Goal: Transaction & Acquisition: Purchase product/service

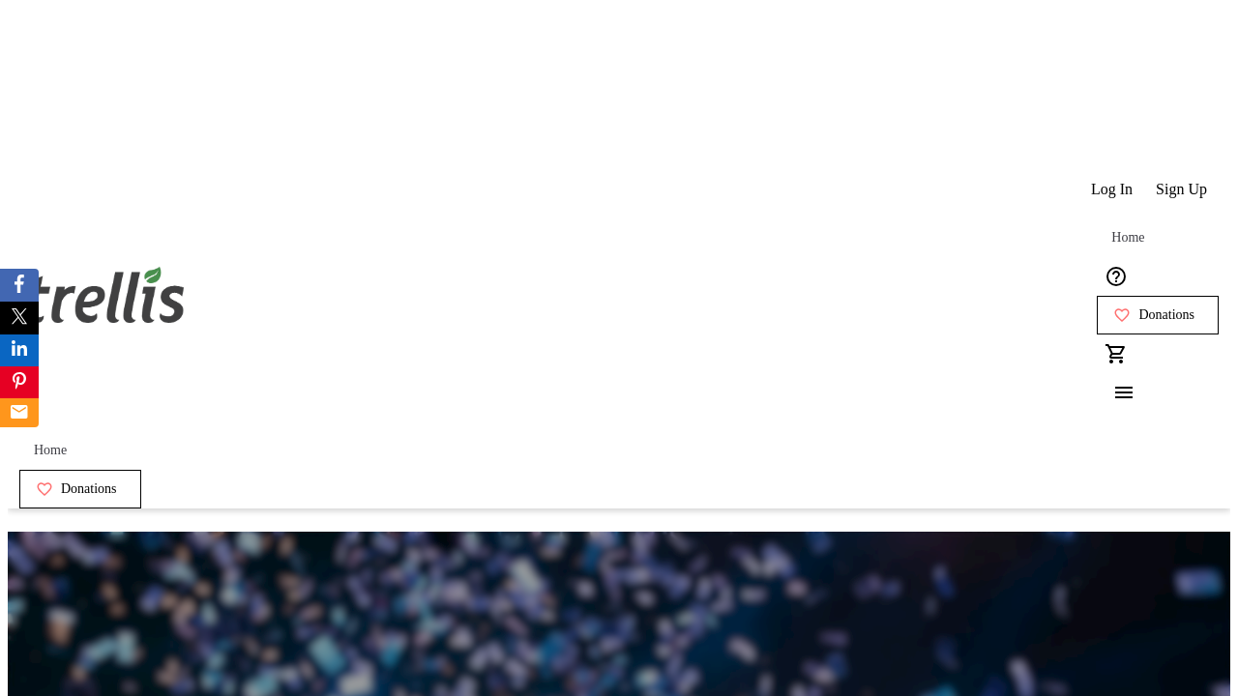
click at [1183, 181] on span "Sign Up" at bounding box center [1181, 189] width 51 height 17
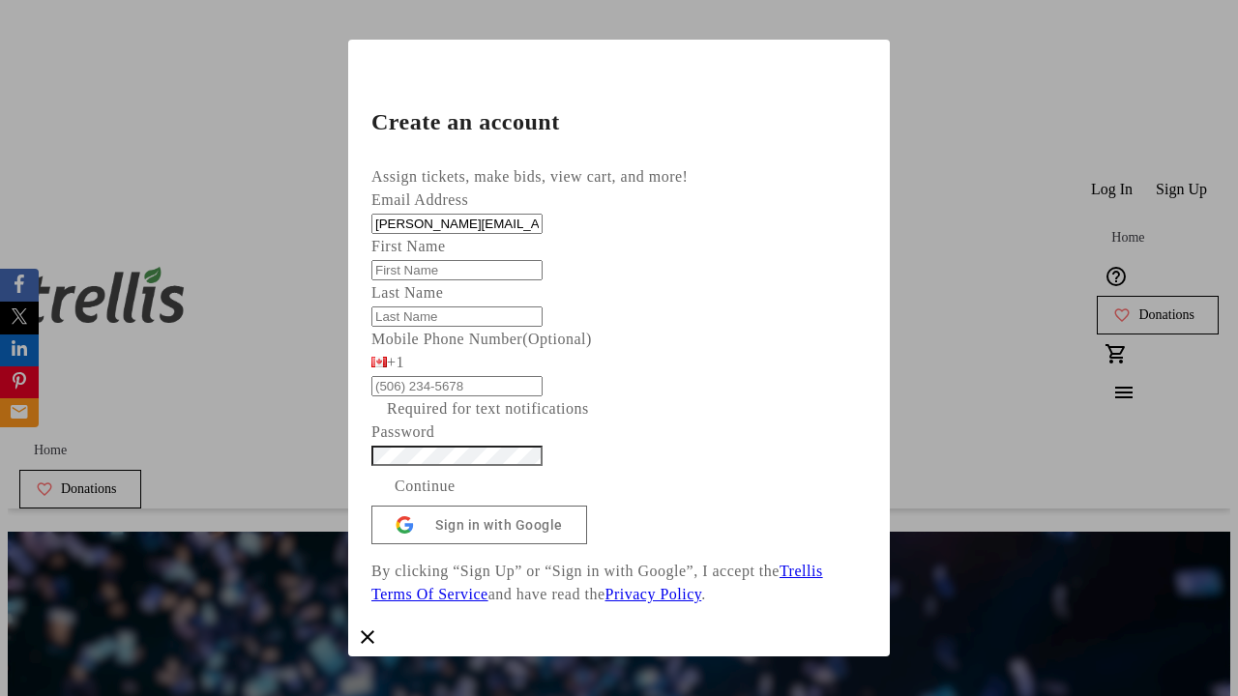
type input "[PERSON_NAME][EMAIL_ADDRESS][DOMAIN_NAME]"
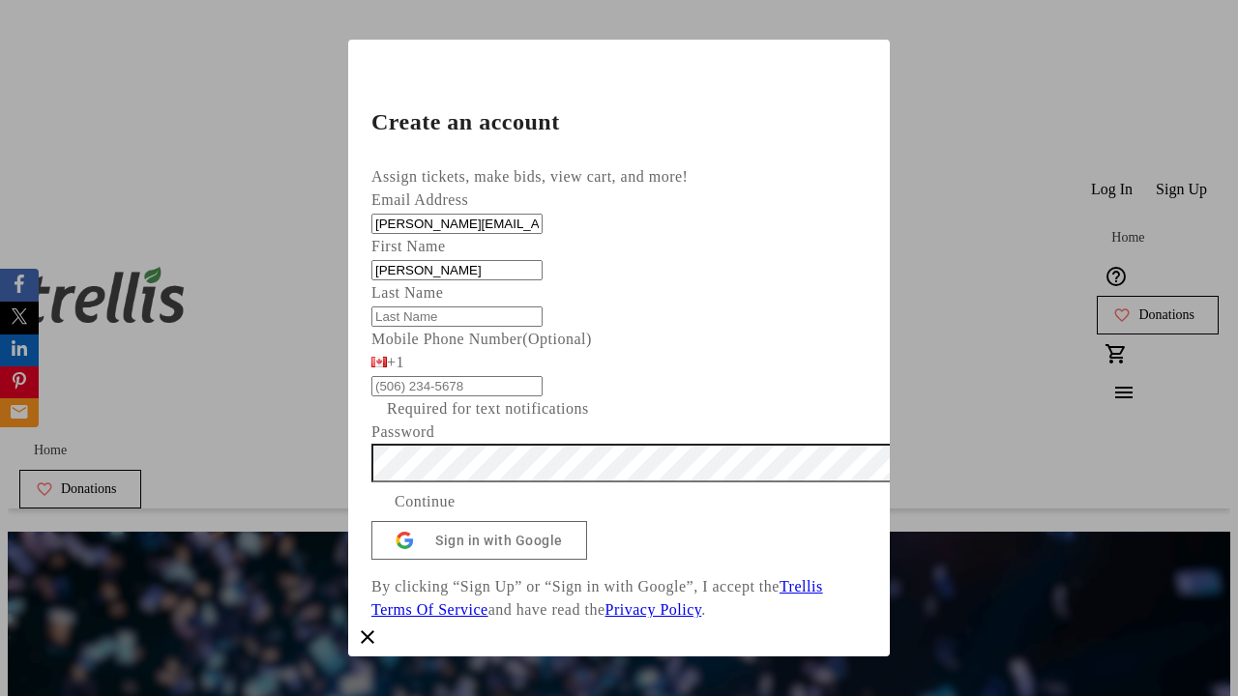
type input "[PERSON_NAME]"
click at [456, 514] on span "Continue" at bounding box center [425, 501] width 61 height 23
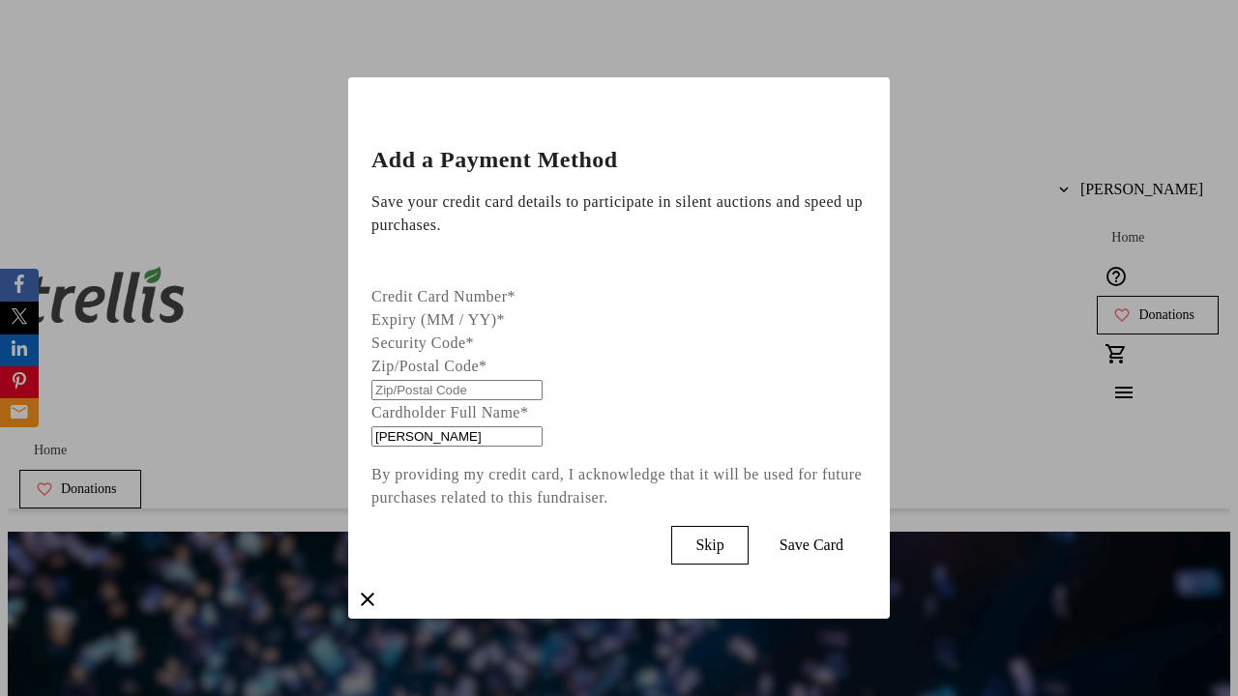
click at [724, 541] on span "Skip" at bounding box center [710, 545] width 28 height 17
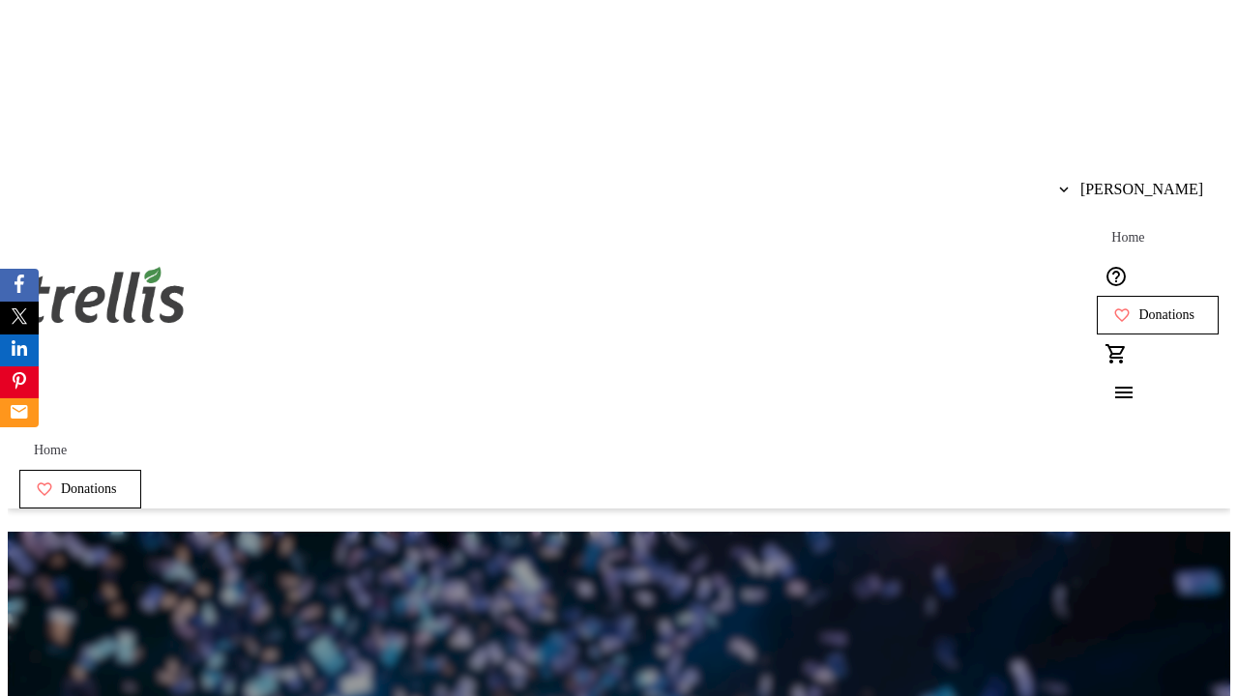
click at [1139, 308] on span "Donations" at bounding box center [1167, 315] width 56 height 15
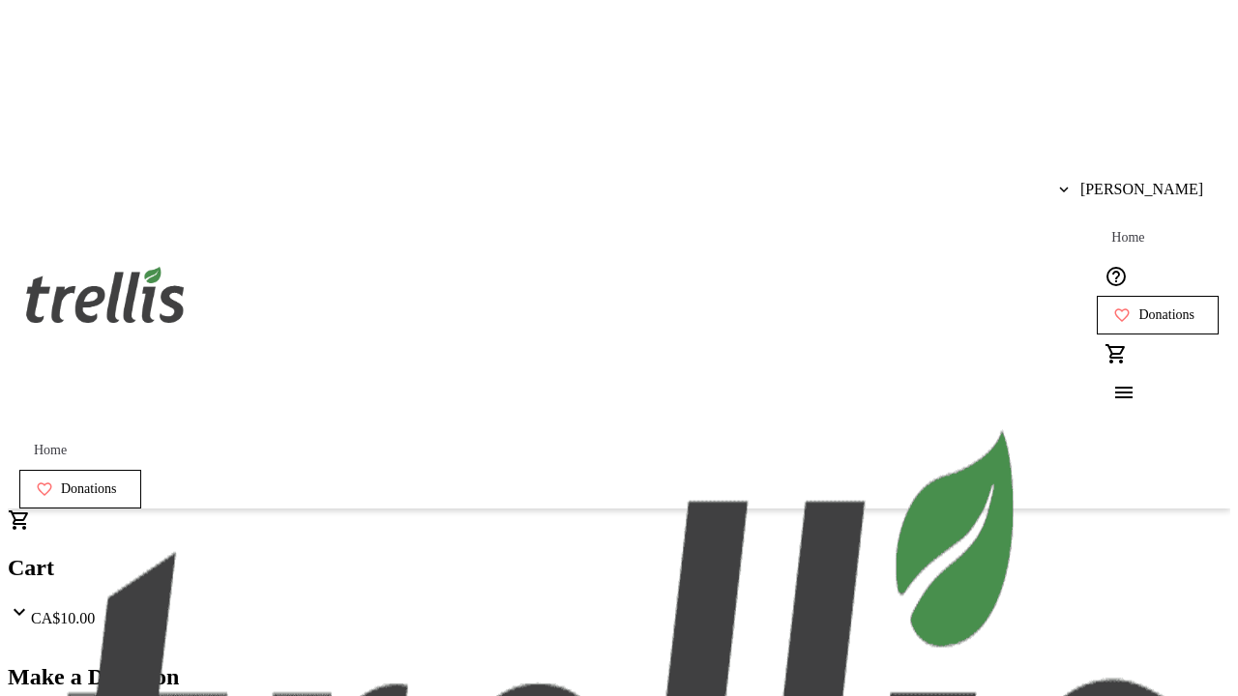
select select "CA"
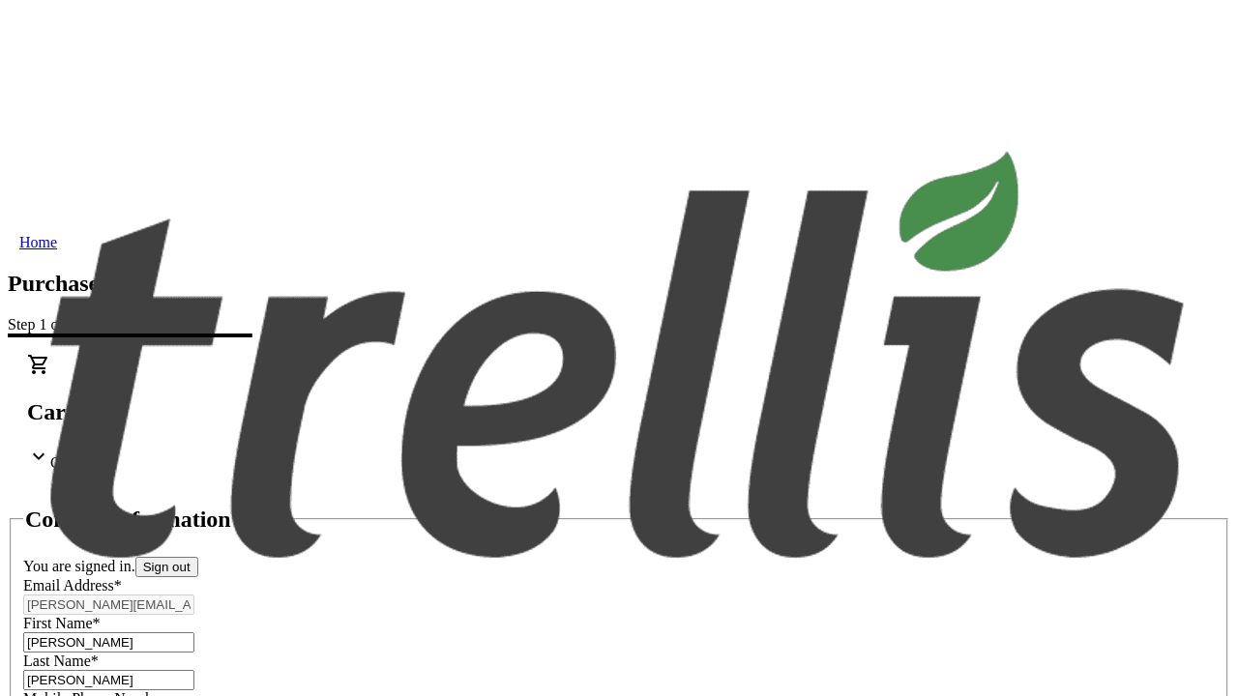
type input "[STREET_ADDRESS][PERSON_NAME]"
type input "Kelowna"
select select "BC"
type input "Kelowna"
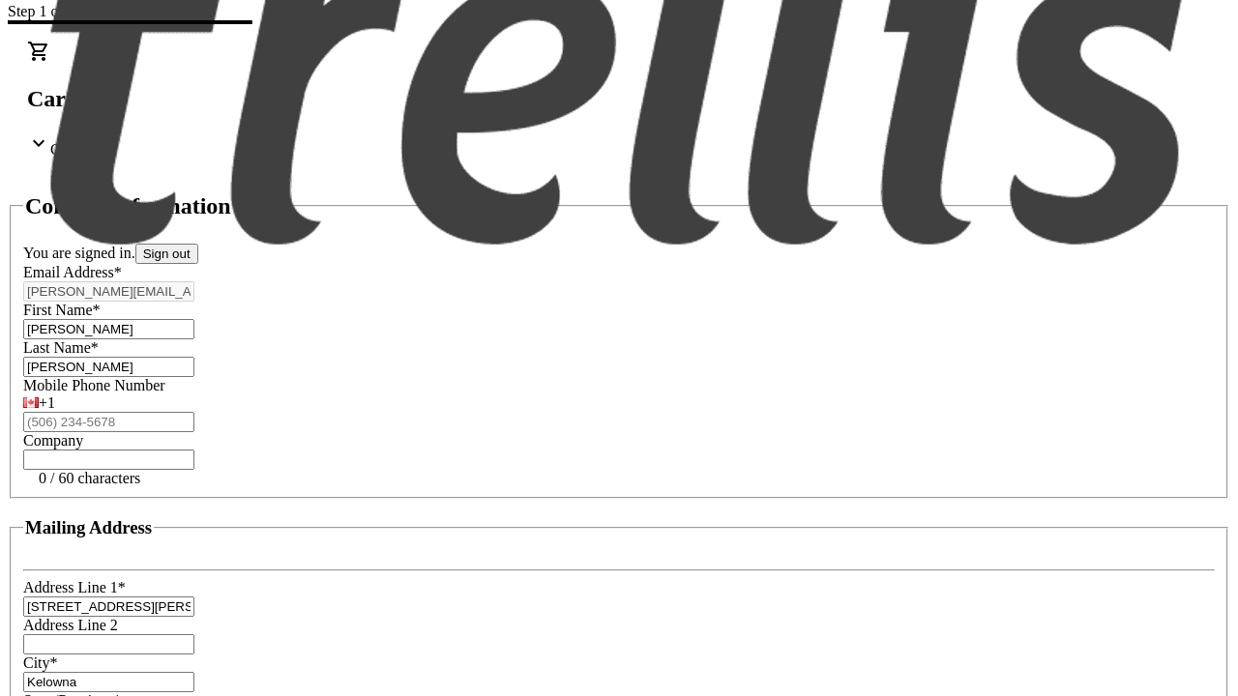
type input "V1Y 0C2"
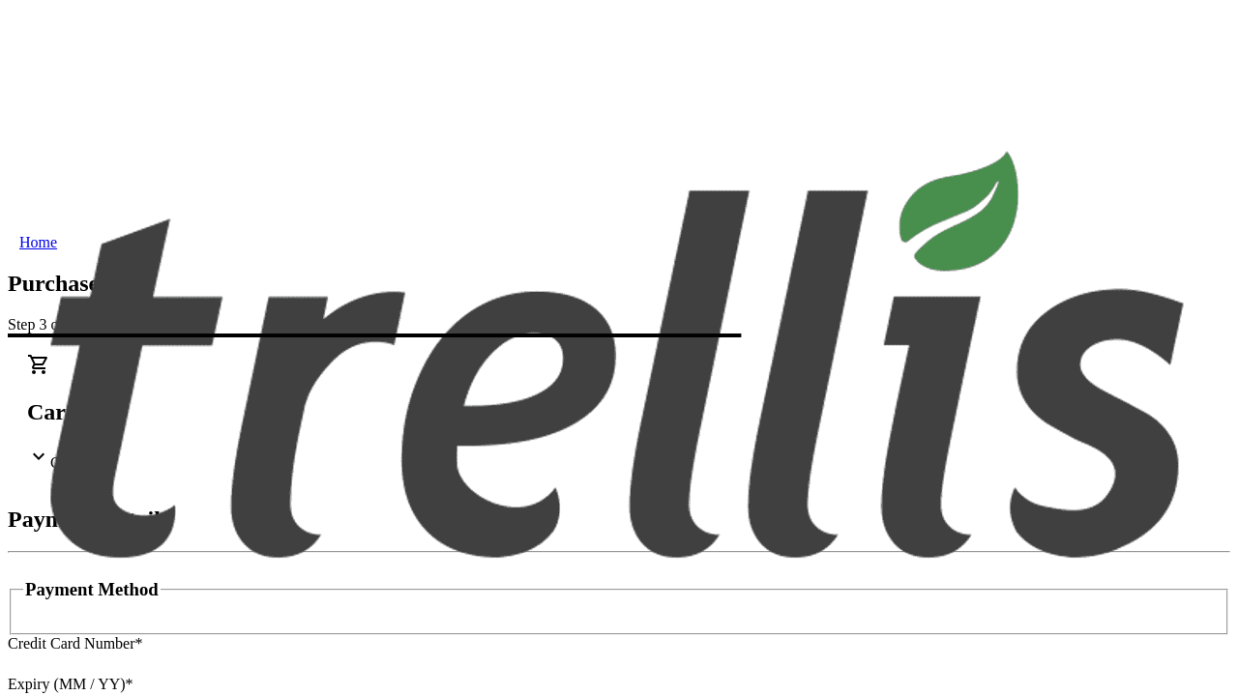
type input "V1Y 0C2"
